Goal: Information Seeking & Learning: Check status

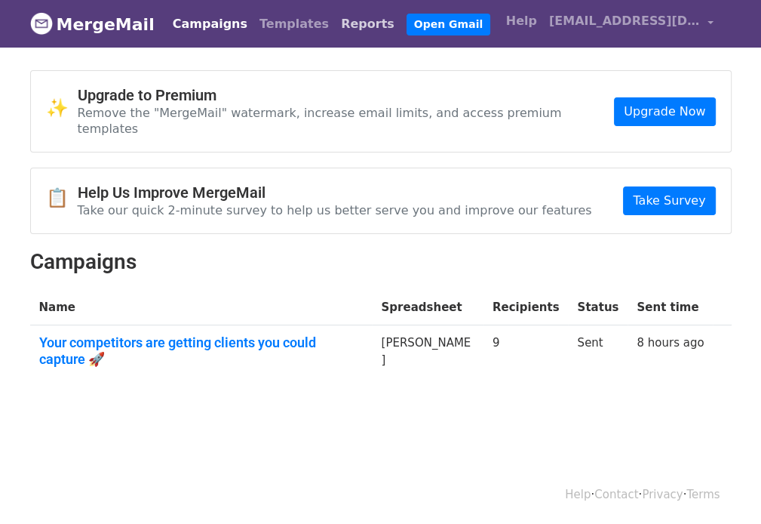
click at [335, 22] on link "Reports" at bounding box center [368, 24] width 66 height 30
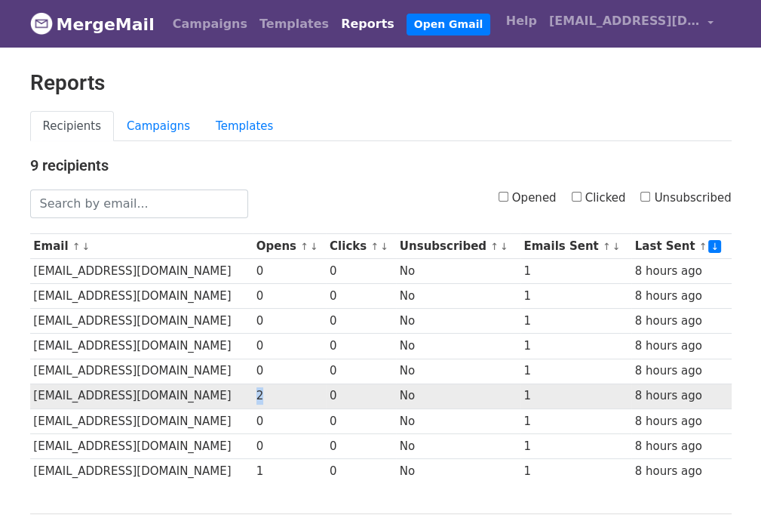
drag, startPoint x: 304, startPoint y: 396, endPoint x: 341, endPoint y: 397, distance: 37.0
click at [326, 396] on td "2" at bounding box center [289, 395] width 73 height 25
click at [326, 397] on td "2" at bounding box center [289, 395] width 73 height 25
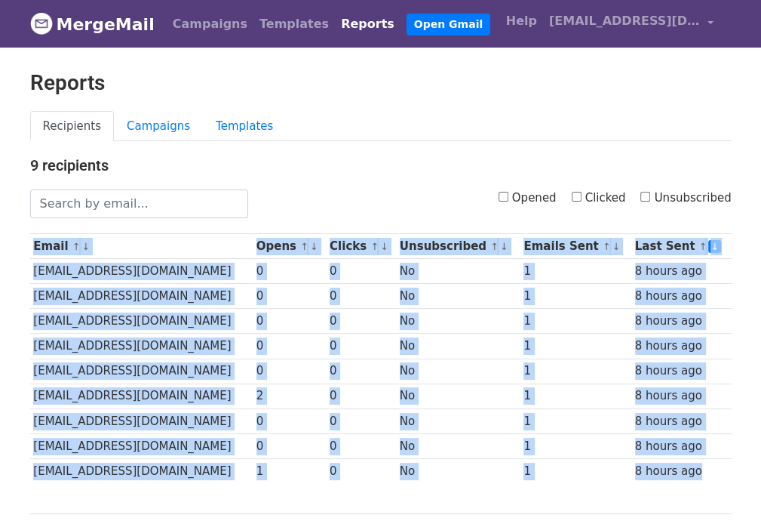
drag, startPoint x: 12, startPoint y: 244, endPoint x: 501, endPoint y: 484, distance: 544.7
click at [501, 484] on body "MergeMail Campaigns Templates Reports Open Gmail Daily emails left: 41 Help [EM…" at bounding box center [380, 302] width 761 height 604
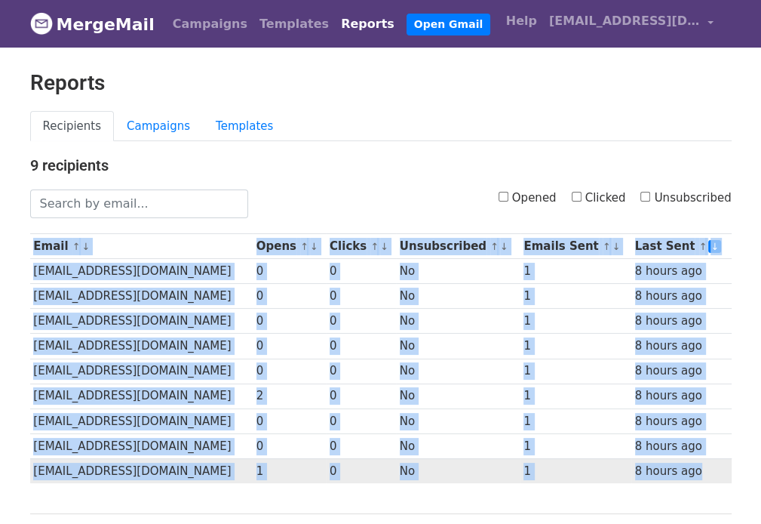
copy div "Email ↑ ↓ Opens ↑ ↓ Clicks ↑ ↓ Unsubscribed ↑ ↓ Emails Sent ↑ ↓ Last Sent ↑ ↓ […"
